Goal: Transaction & Acquisition: Download file/media

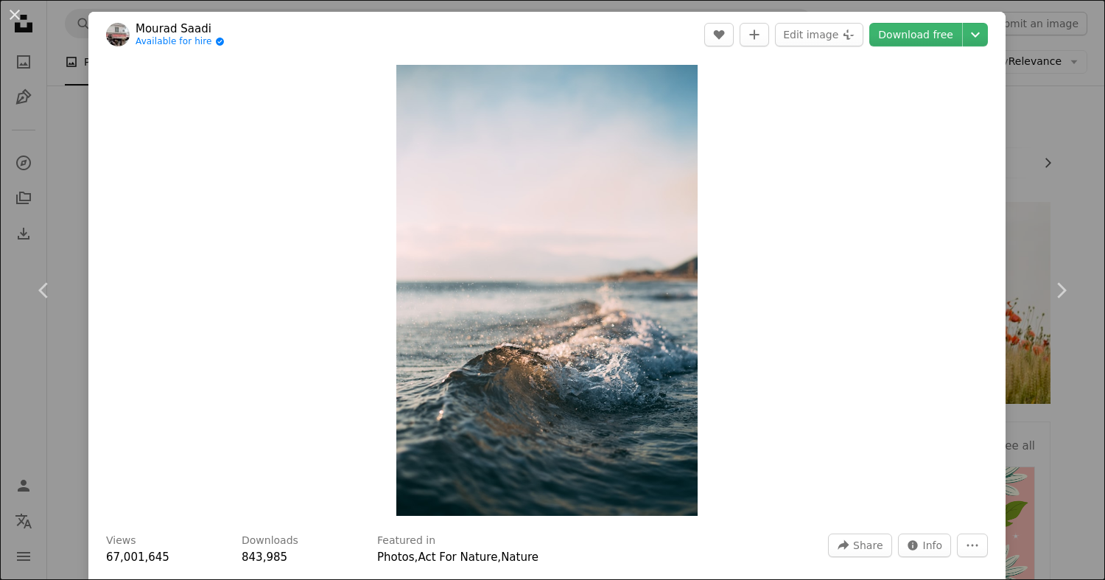
scroll to position [4218, 0]
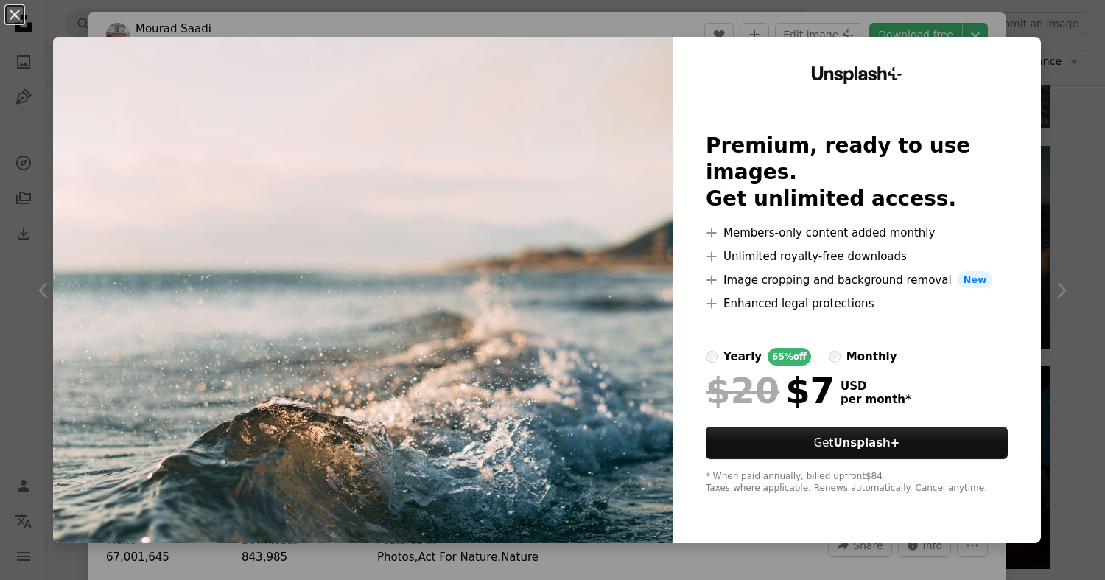
click at [652, 29] on div "An X shape Unsplash+ Premium, ready to use images. Get unlimited access. A plus…" at bounding box center [552, 290] width 1105 height 580
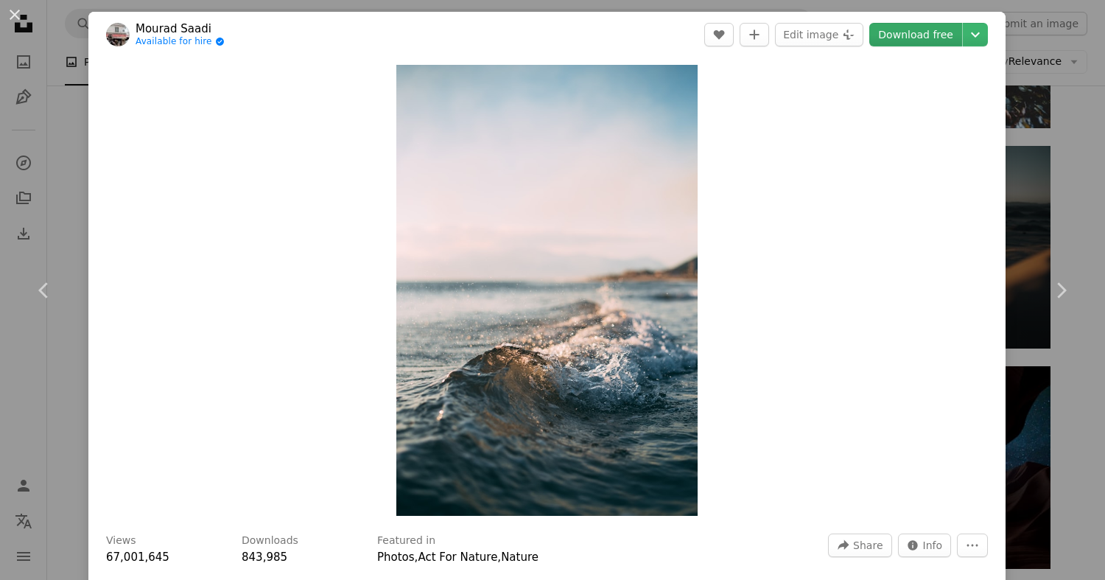
click at [901, 34] on link "Download free" at bounding box center [915, 35] width 93 height 24
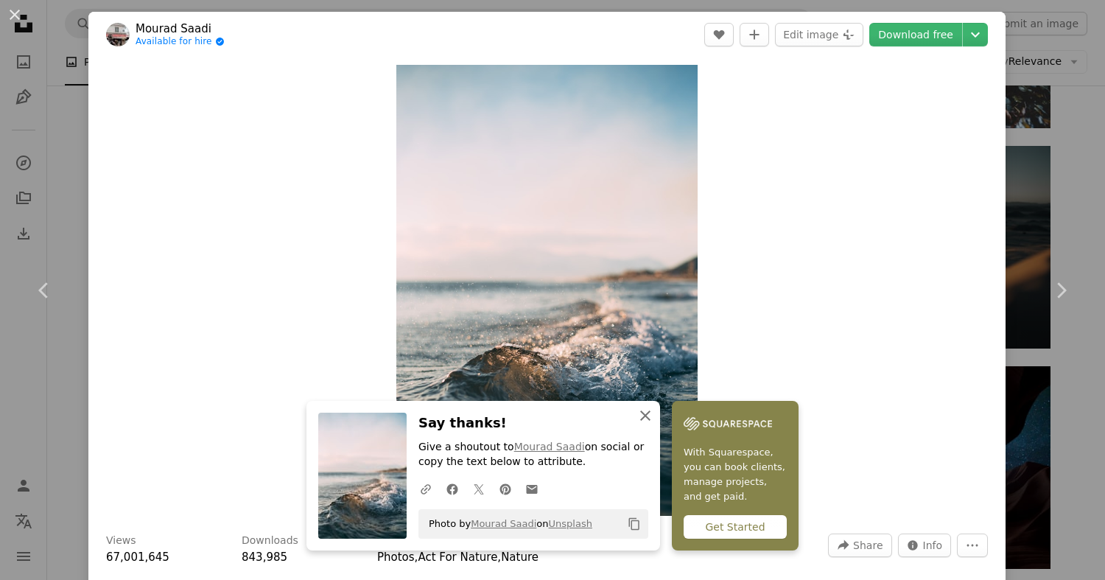
click at [641, 409] on icon "An X shape" at bounding box center [645, 416] width 18 height 18
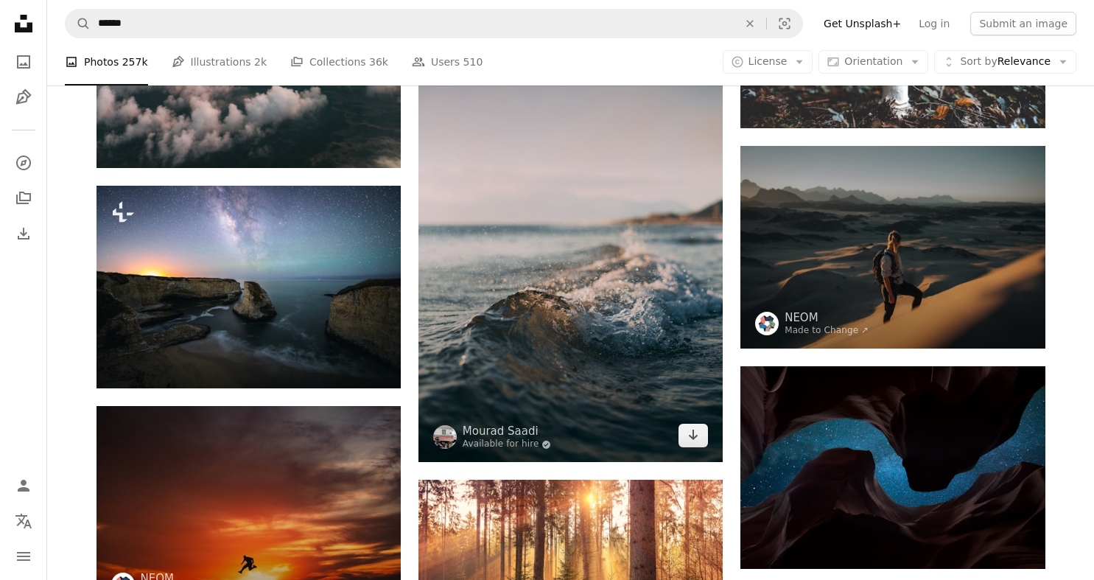
drag, startPoint x: 603, startPoint y: 217, endPoint x: 543, endPoint y: 284, distance: 90.2
click at [543, 284] on img at bounding box center [570, 234] width 304 height 456
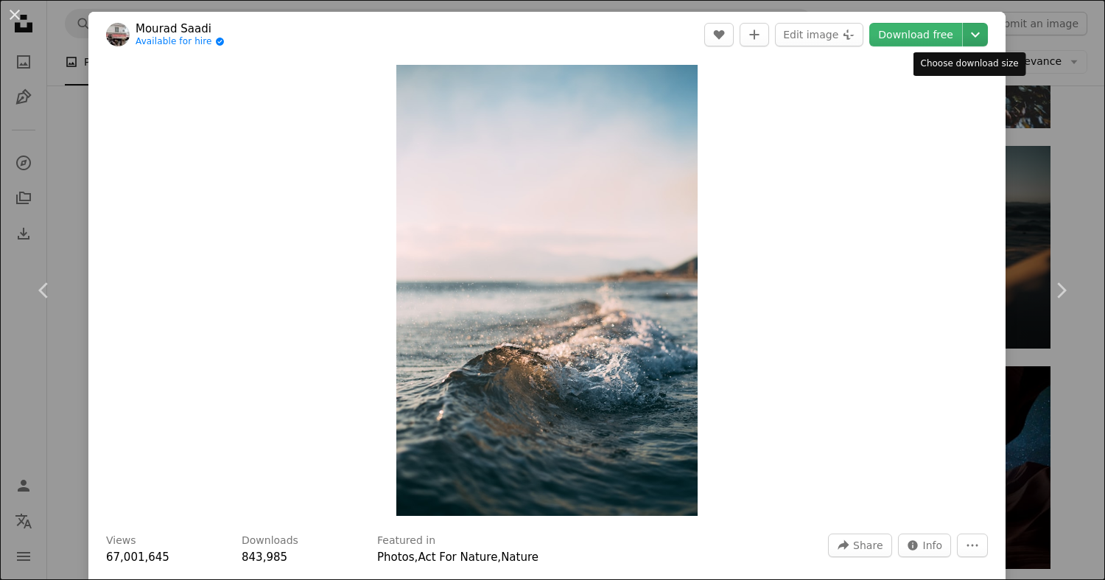
click at [971, 35] on icon "Choose download size" at bounding box center [975, 34] width 9 height 5
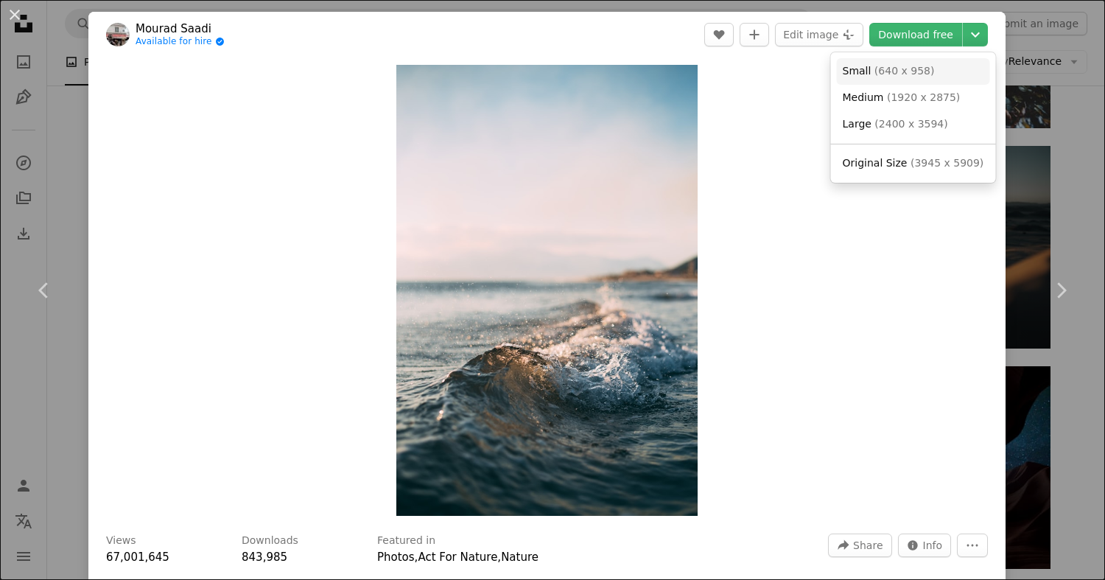
click at [867, 70] on span "Small" at bounding box center [856, 71] width 29 height 12
